Goal: Find specific page/section: Find specific page/section

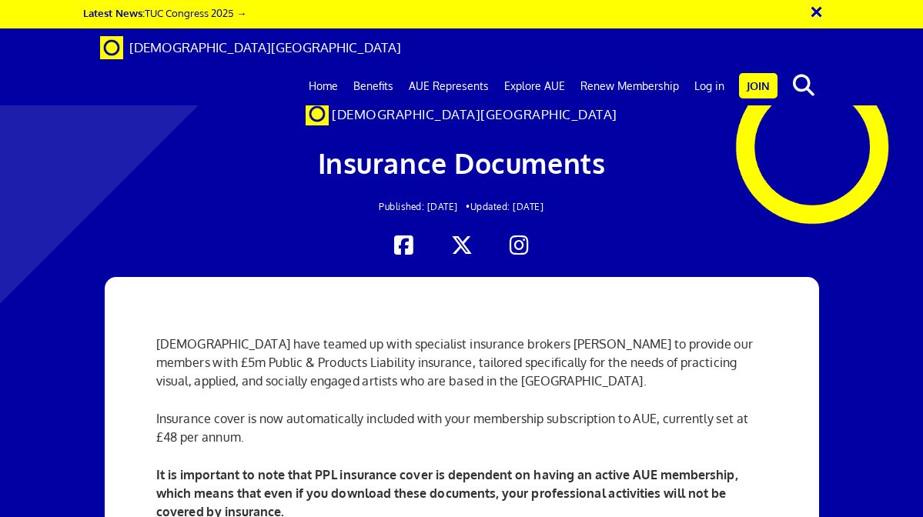
scroll to position [0, 1]
click at [718, 67] on link "Log in" at bounding box center [709, 86] width 45 height 38
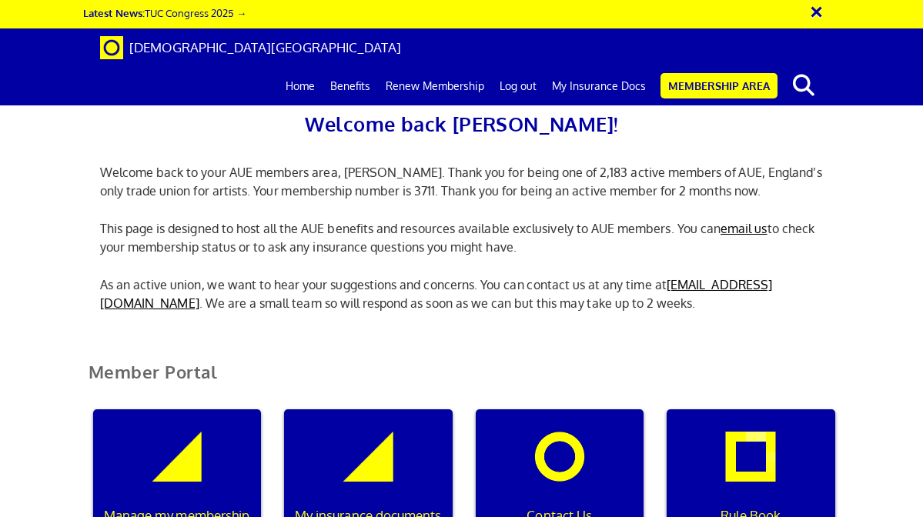
scroll to position [118, 0]
click at [394, 410] on div "My insurance documents" at bounding box center [368, 484] width 169 height 148
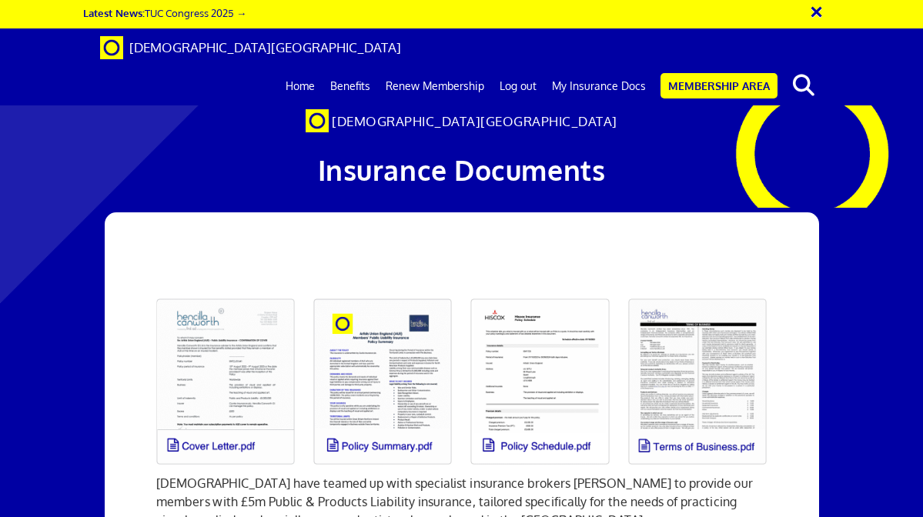
scroll to position [0, 1]
click at [270, 289] on link at bounding box center [225, 381] width 157 height 185
